Goal: Information Seeking & Learning: Learn about a topic

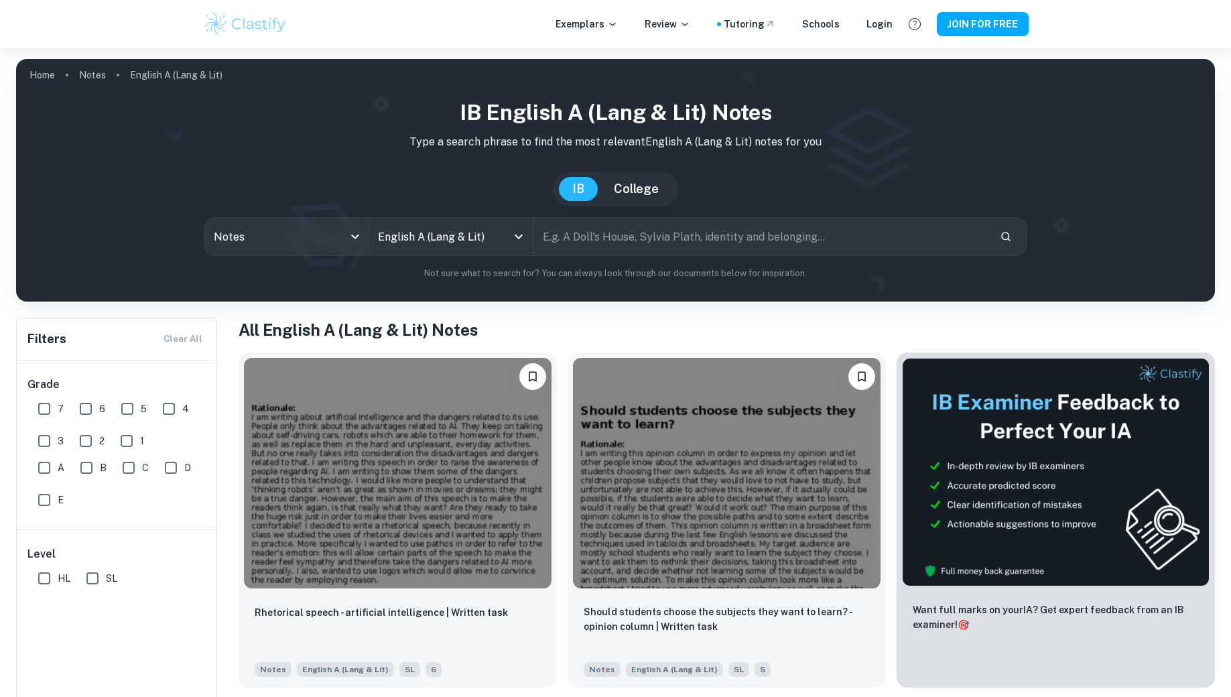
scroll to position [326, 0]
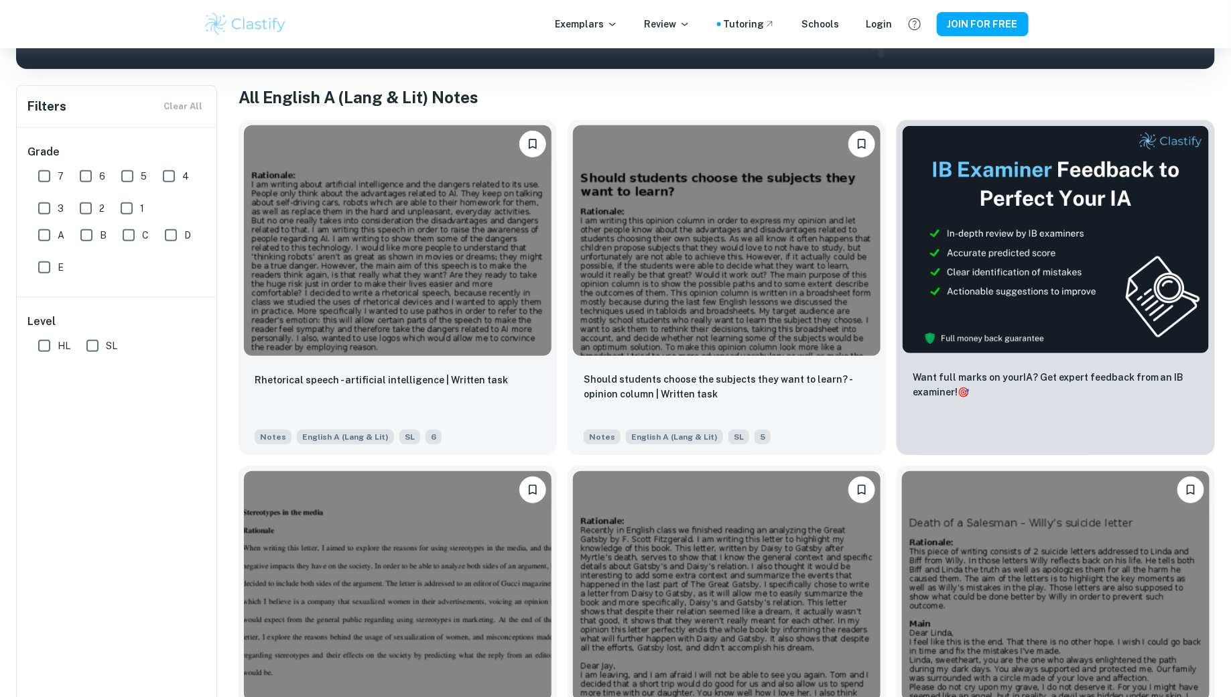
scroll to position [253, 0]
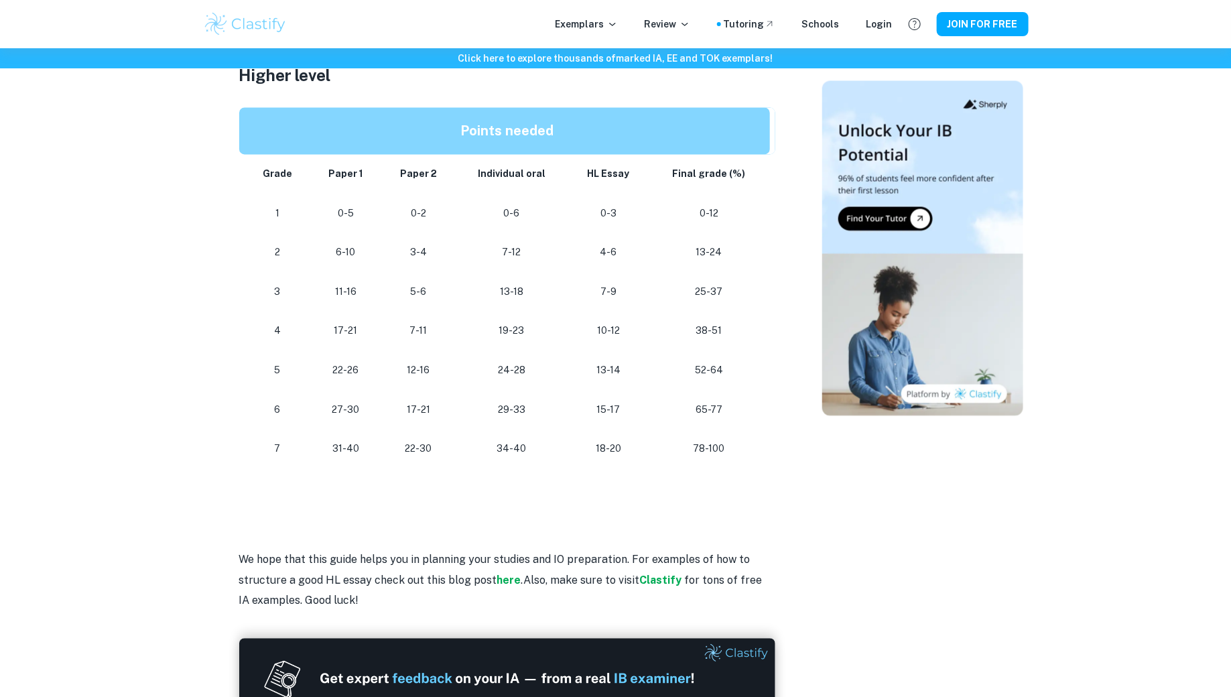
scroll to position [1776, 0]
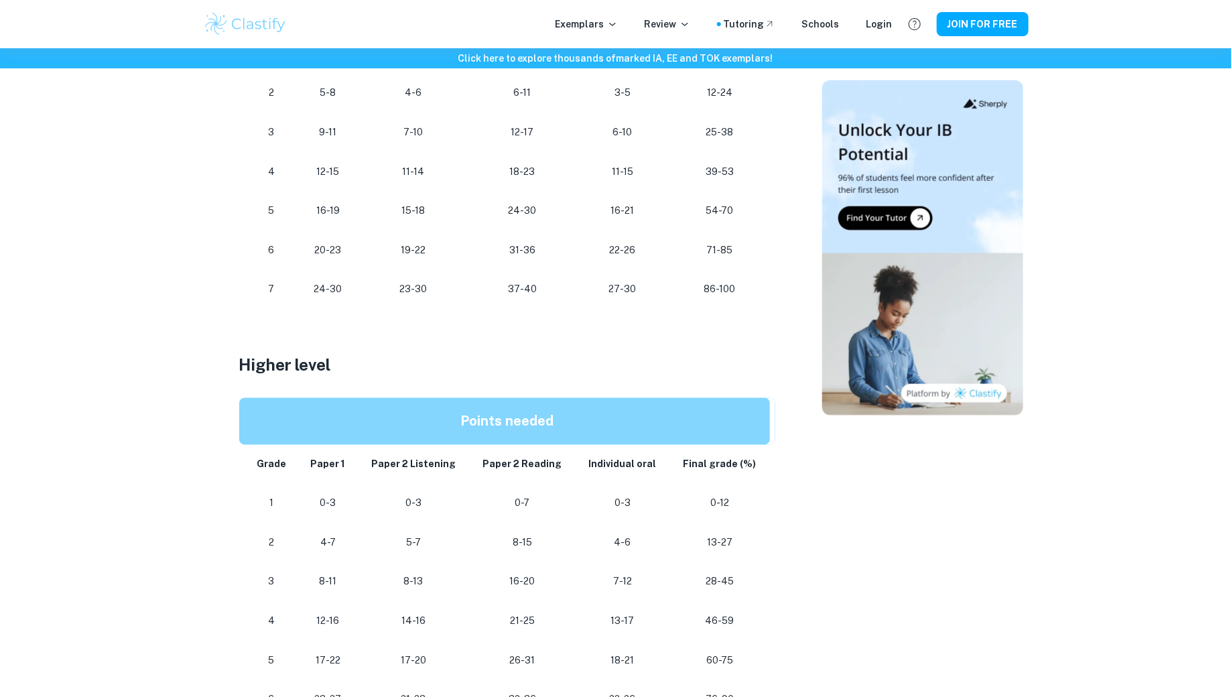
scroll to position [1079, 0]
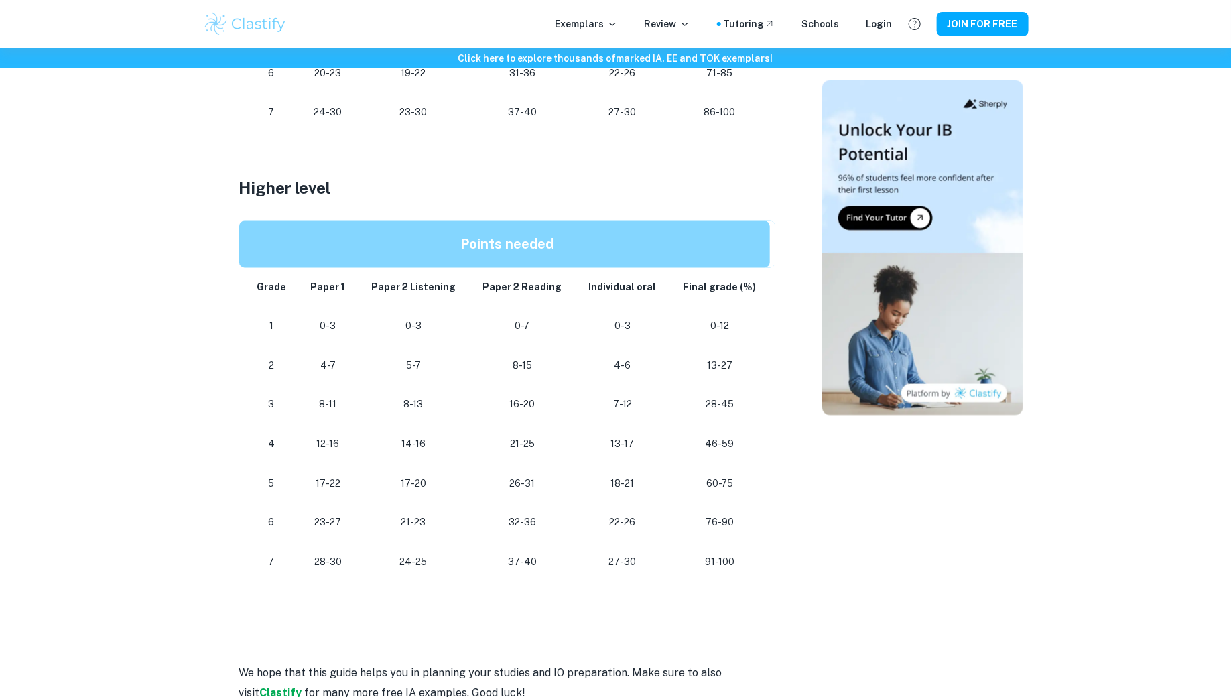
click at [409, 631] on p at bounding box center [507, 633] width 536 height 20
